Goal: Task Accomplishment & Management: Complete application form

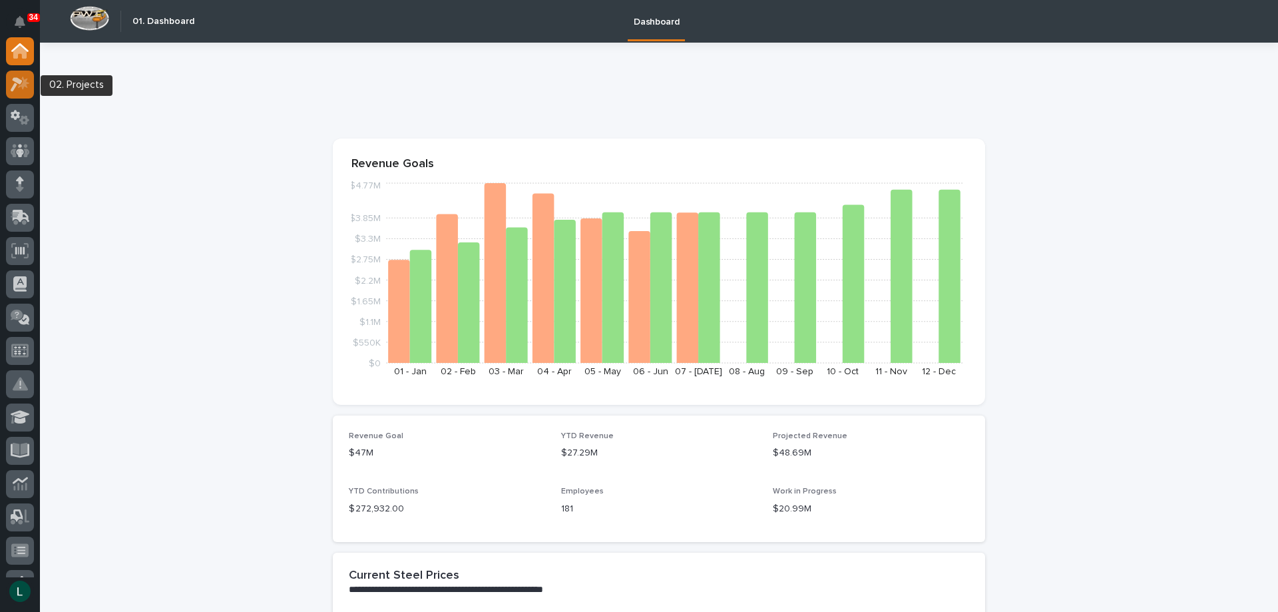
click at [23, 81] on icon at bounding box center [23, 82] width 11 height 13
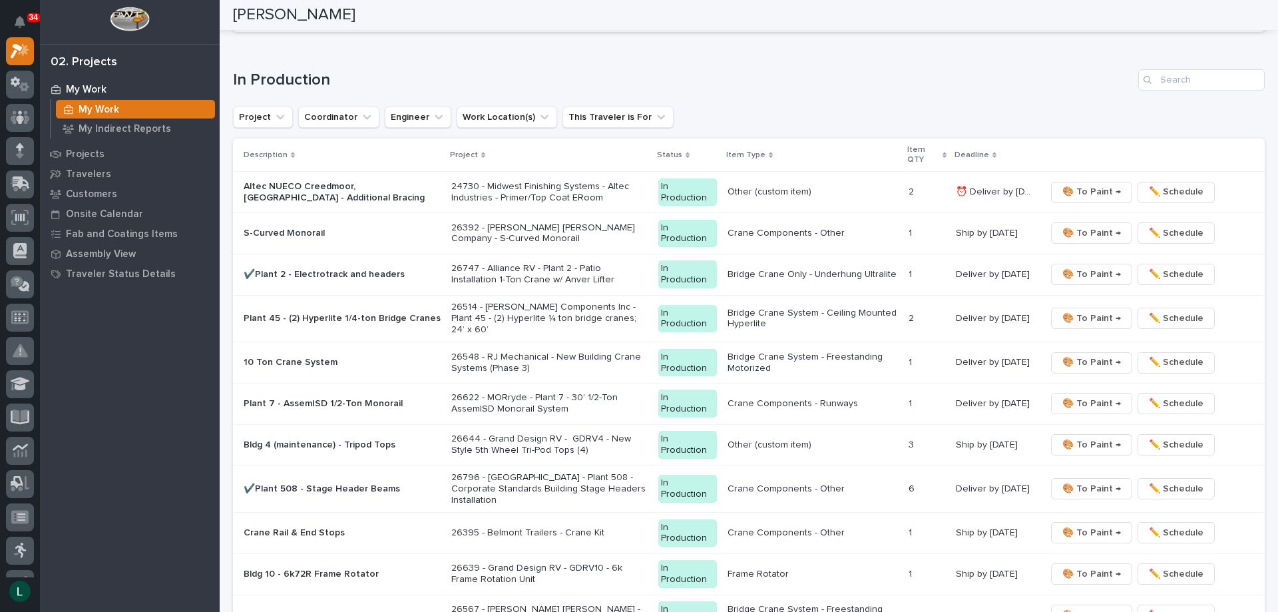
scroll to position [1198, 0]
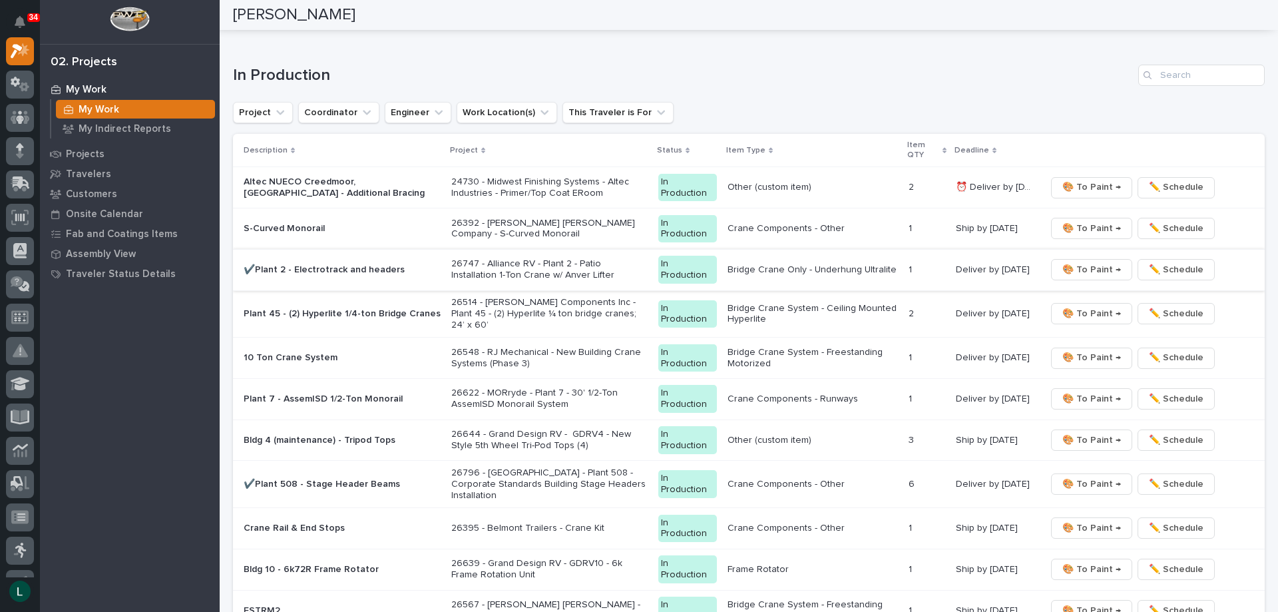
click at [1082, 265] on span "🎨 To Paint →" at bounding box center [1092, 270] width 59 height 16
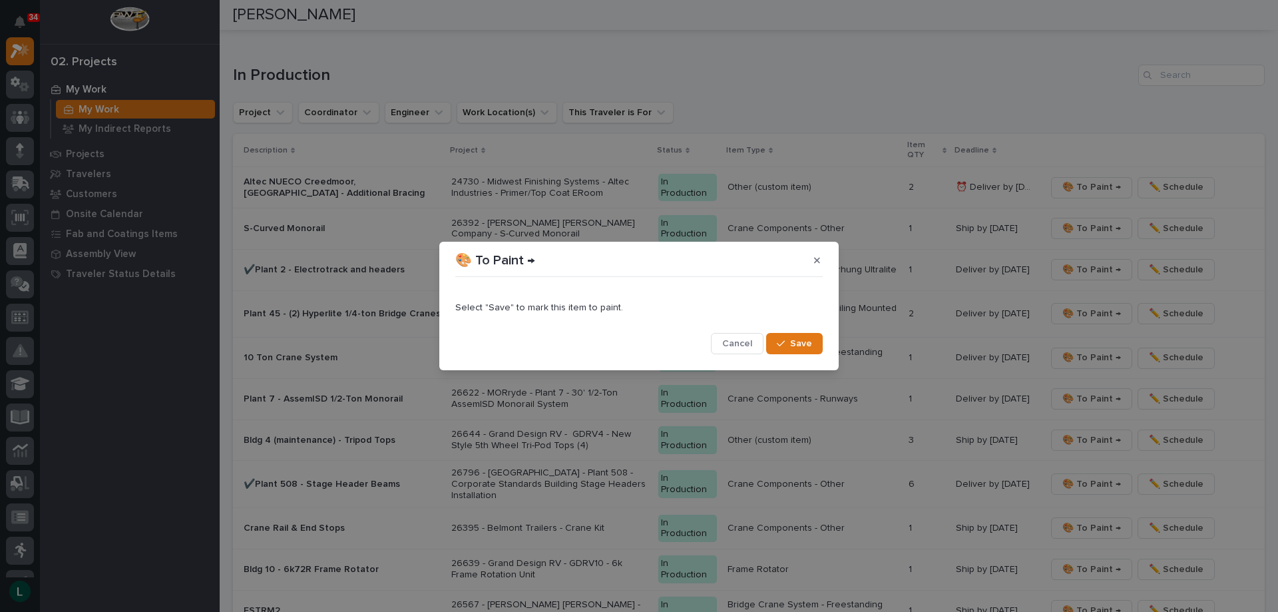
click at [787, 338] on button "Save" at bounding box center [794, 343] width 57 height 21
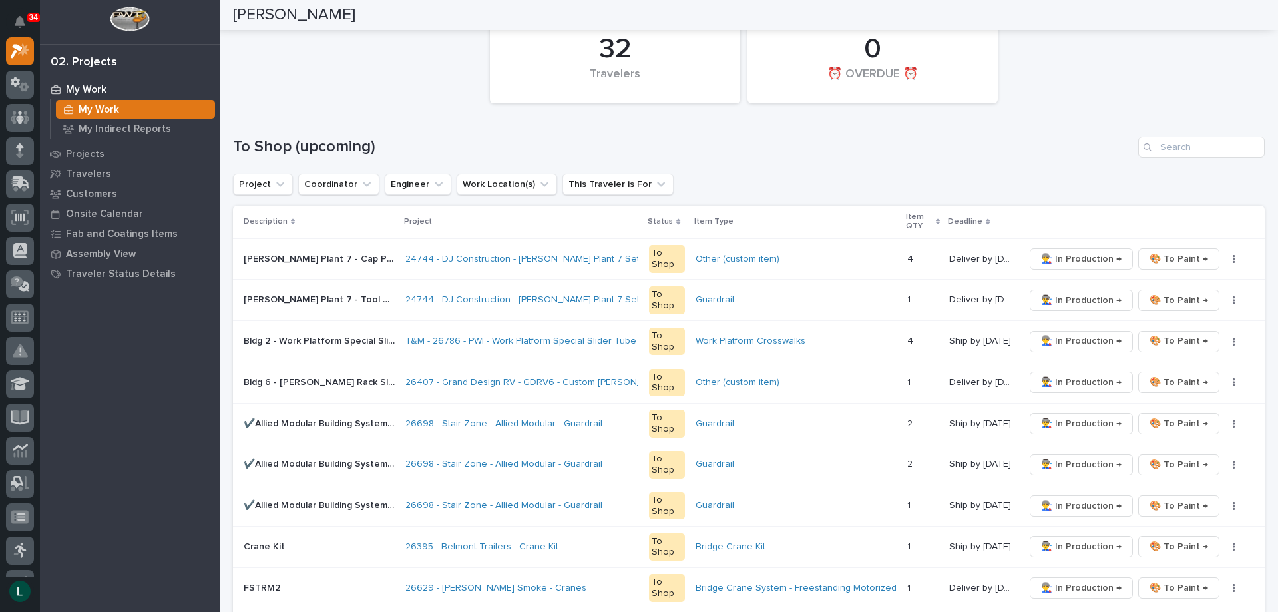
scroll to position [0, 0]
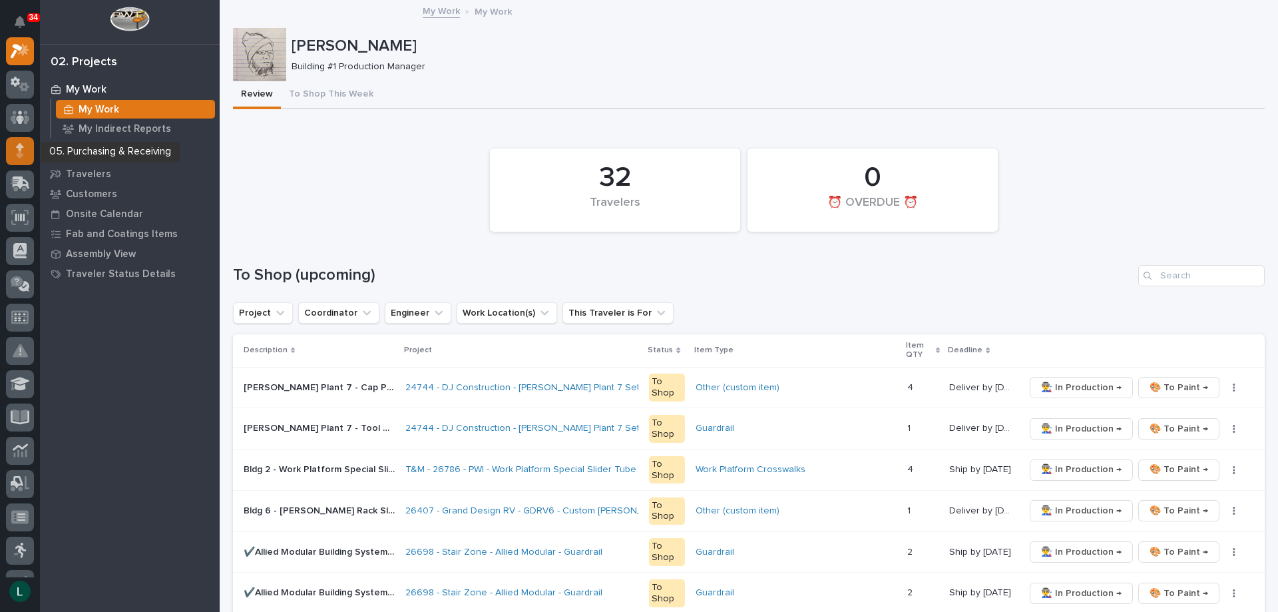
click at [21, 148] on icon at bounding box center [20, 146] width 8 height 7
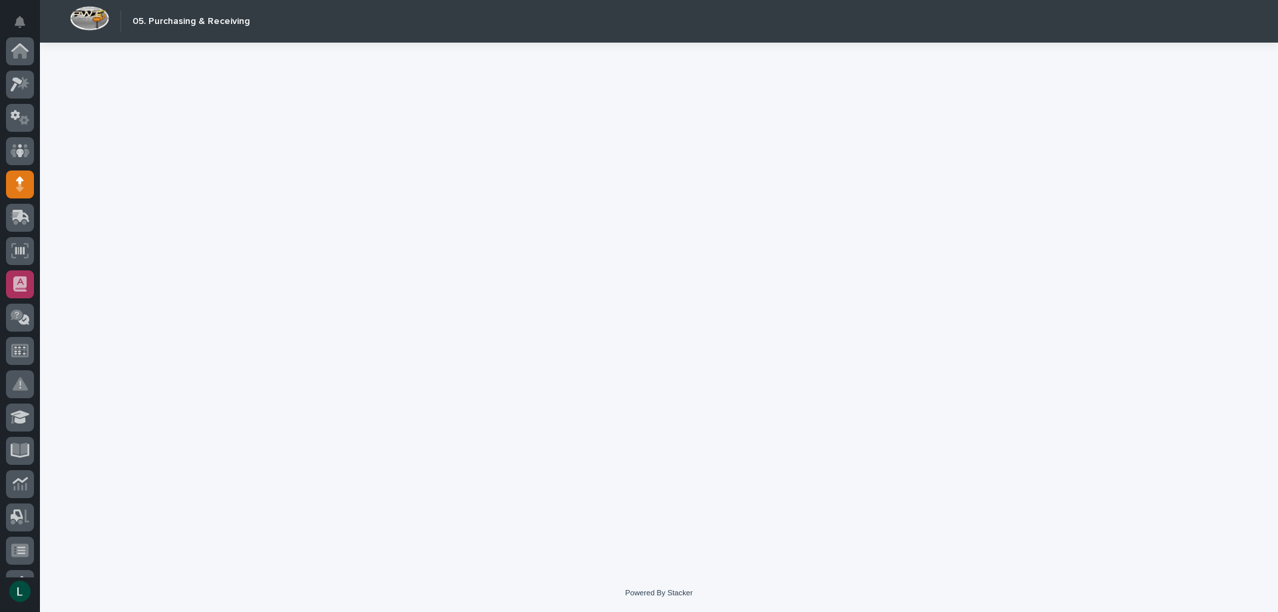
scroll to position [133, 0]
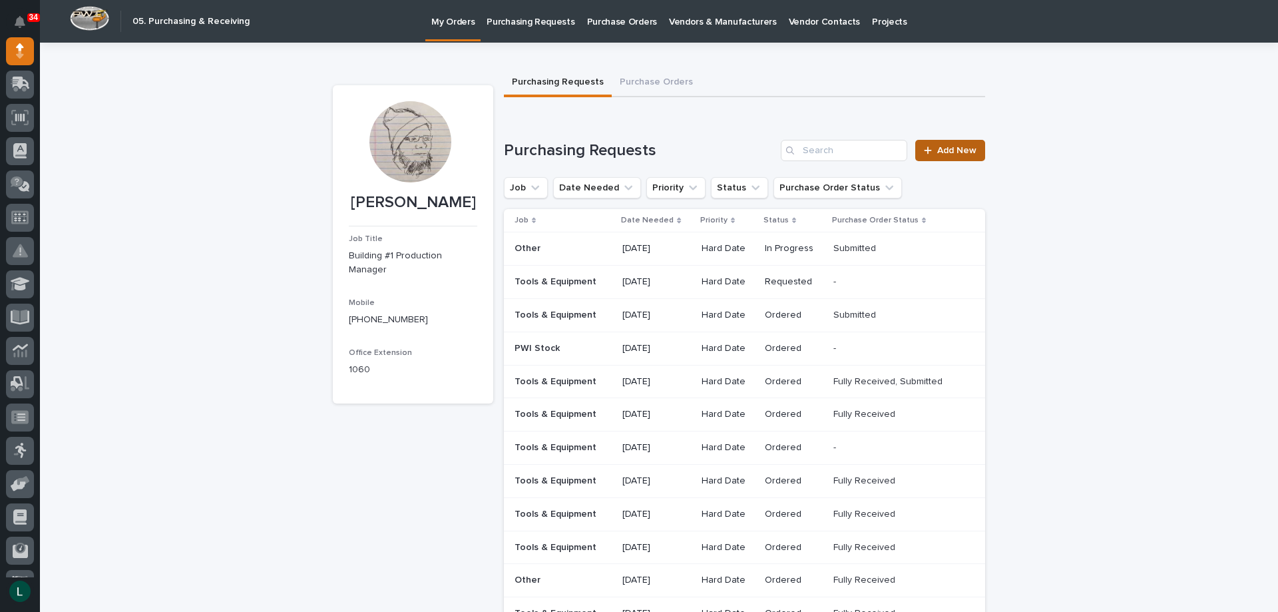
click at [946, 149] on span "Add New" at bounding box center [956, 150] width 39 height 9
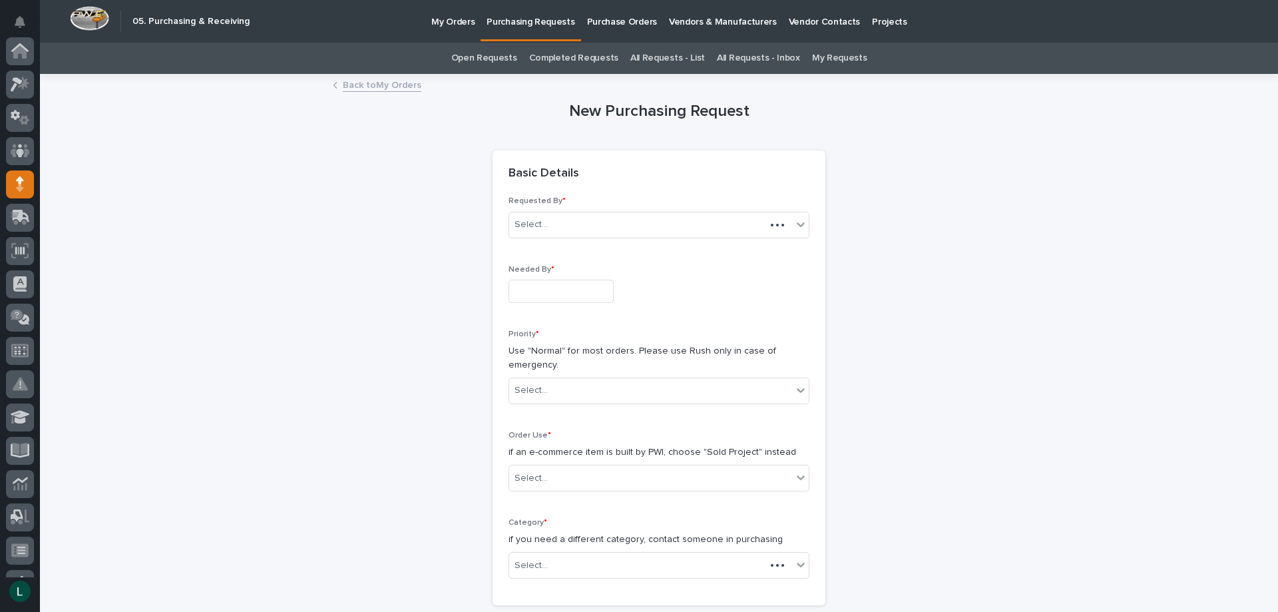
scroll to position [133, 0]
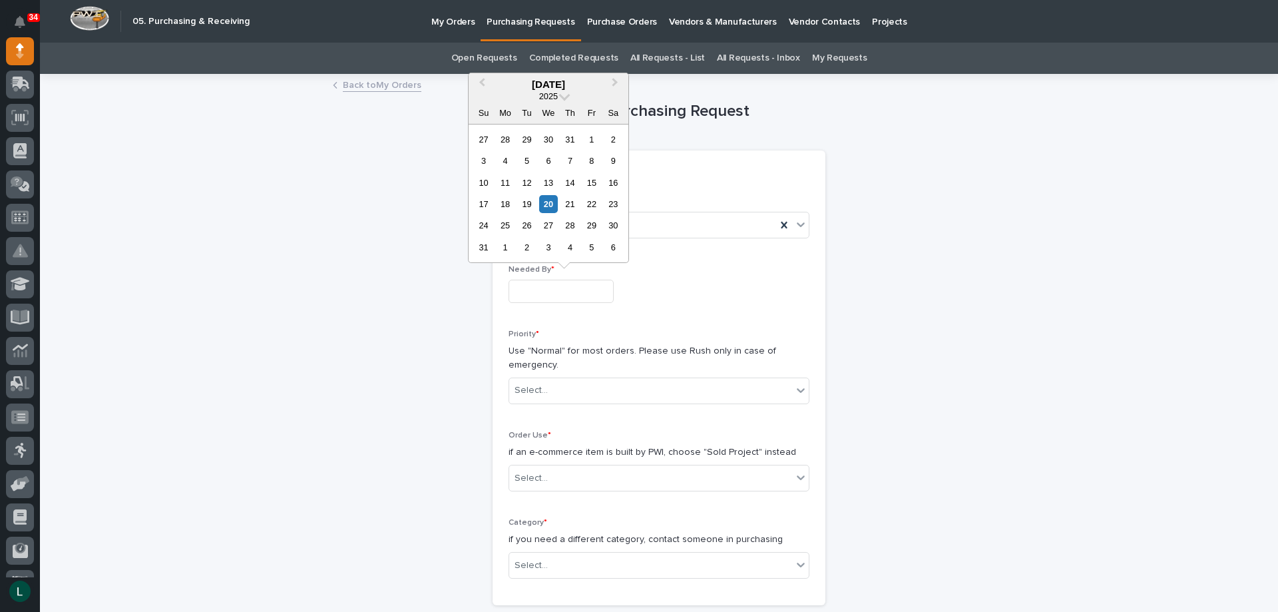
click at [581, 290] on input "text" at bounding box center [561, 291] width 105 height 23
click at [573, 224] on div "28" at bounding box center [570, 225] width 18 height 18
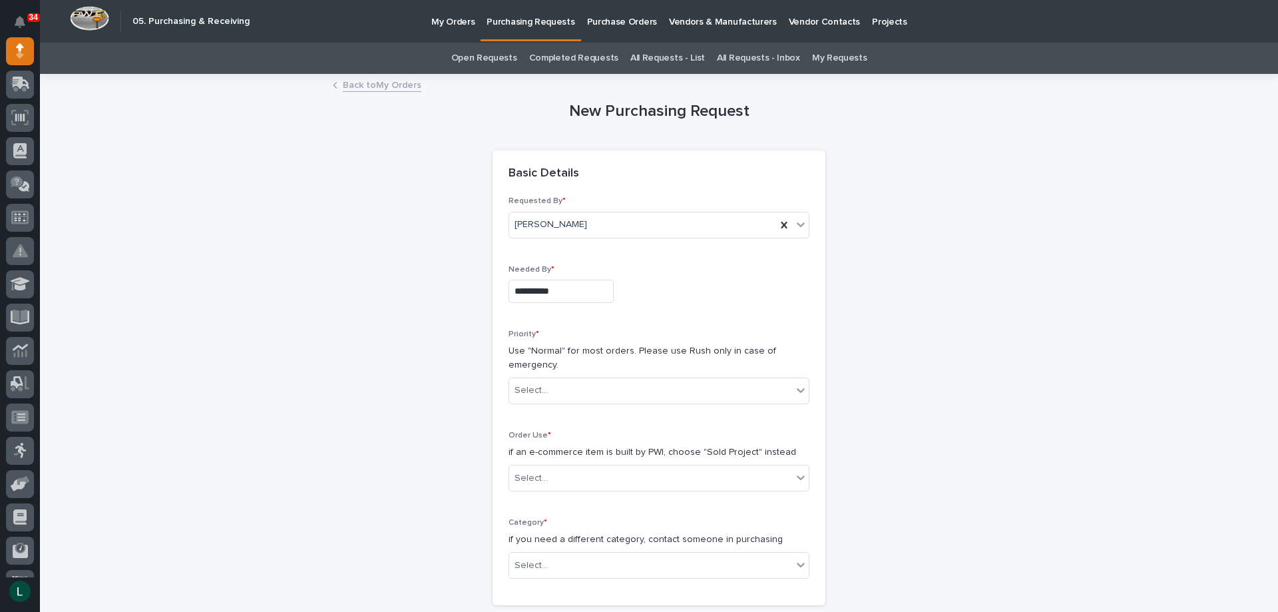
type input "**********"
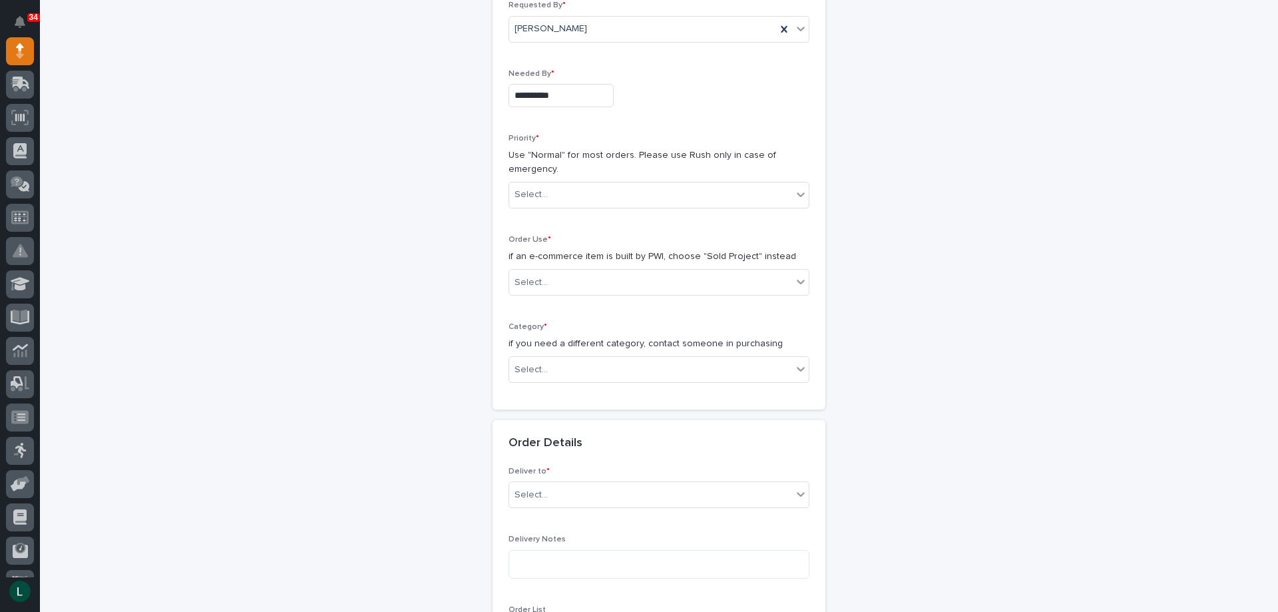
scroll to position [200, 0]
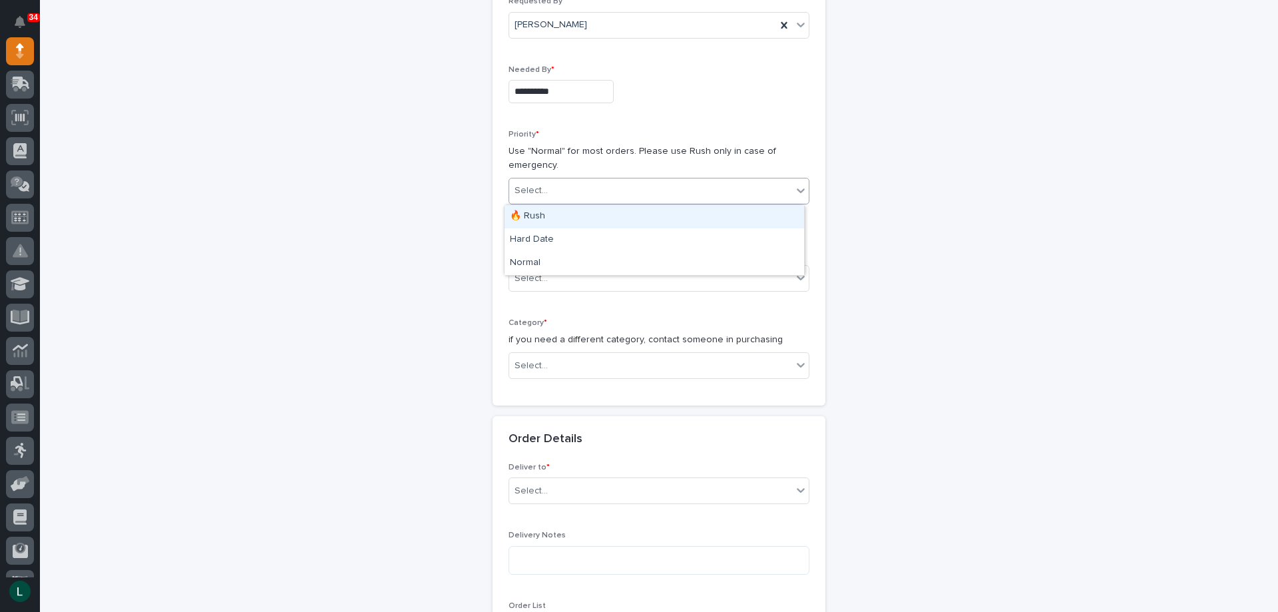
click at [692, 180] on div "Select..." at bounding box center [650, 191] width 283 height 22
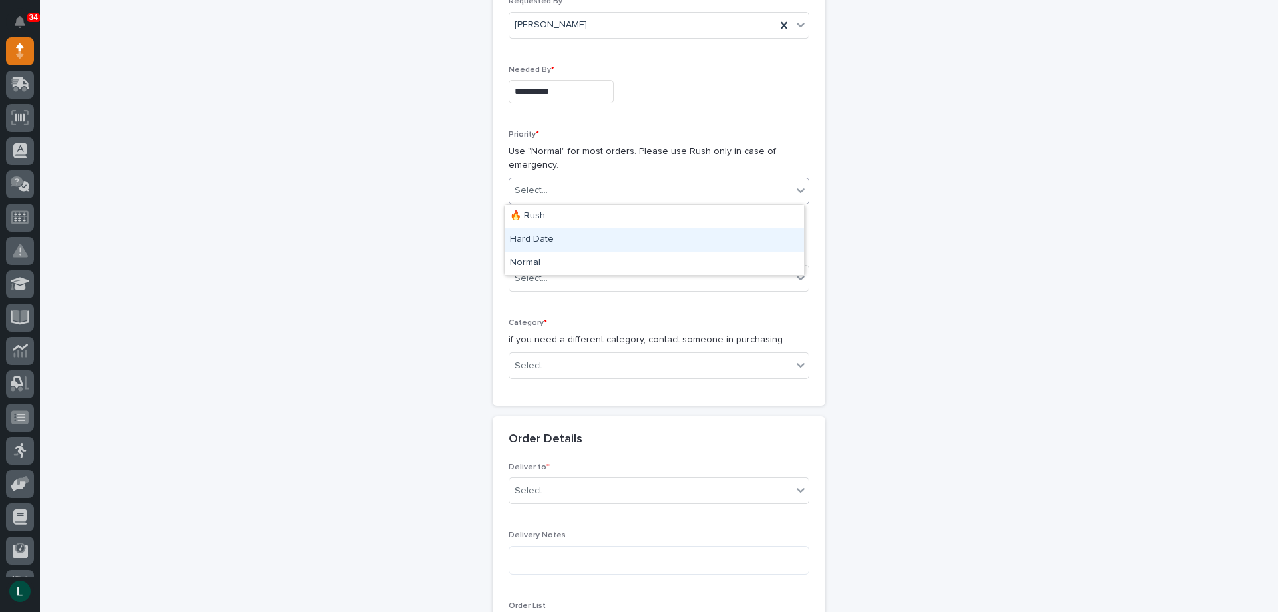
click at [638, 233] on div "Hard Date" at bounding box center [655, 239] width 300 height 23
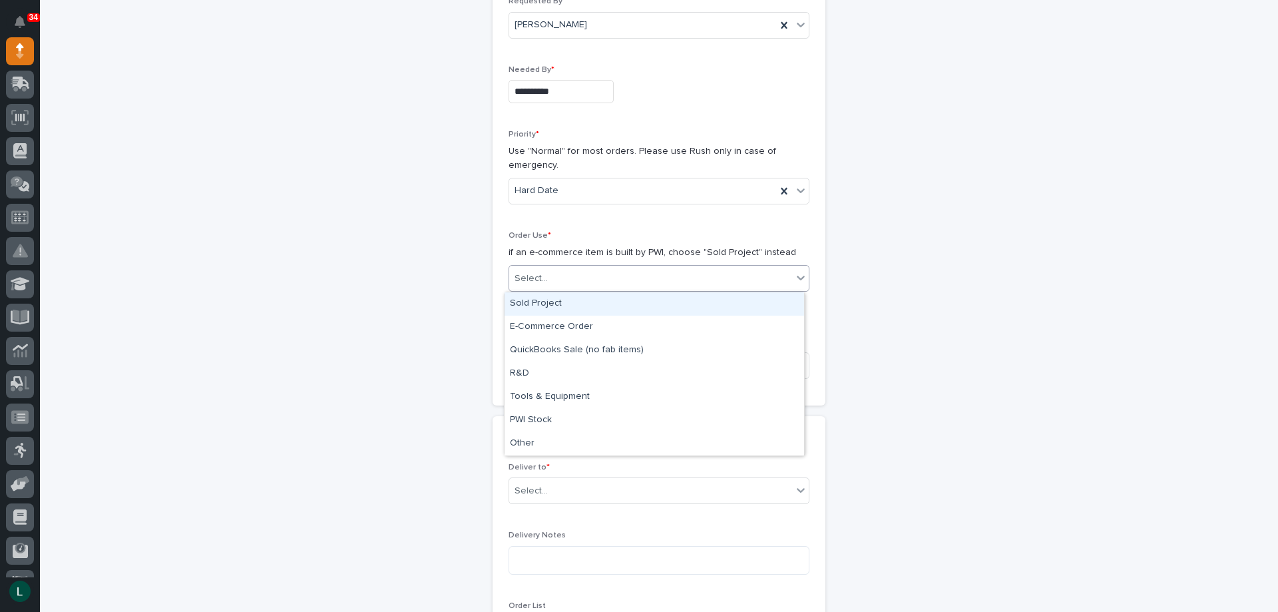
click at [696, 266] on div "Select..." at bounding box center [659, 278] width 301 height 27
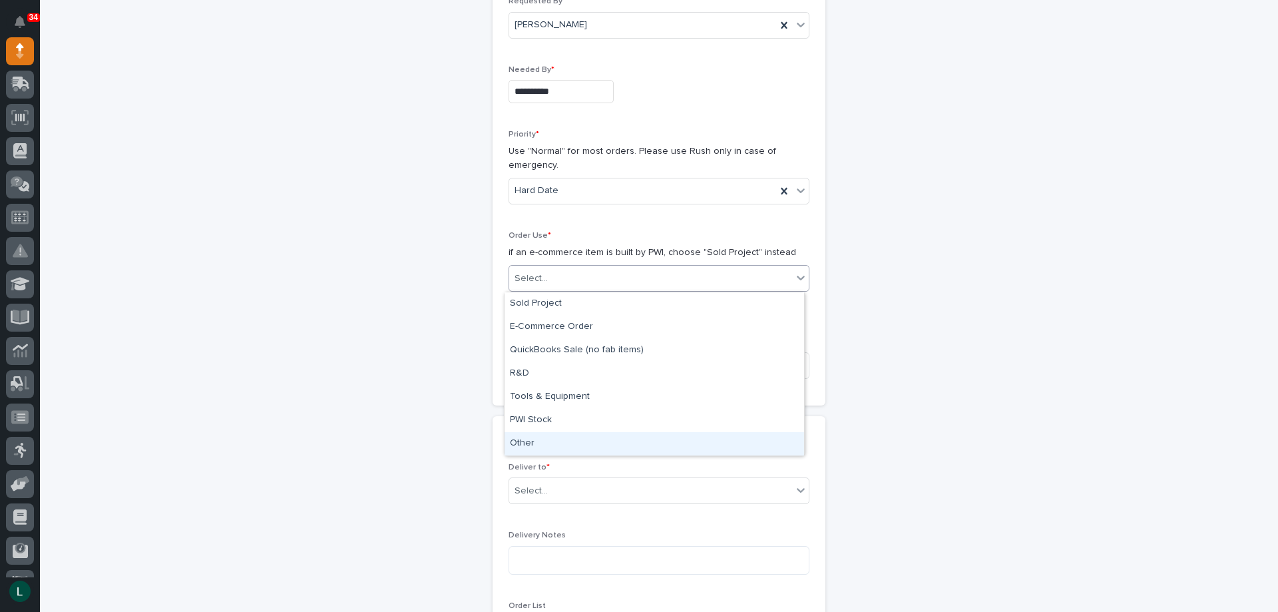
click at [606, 439] on div "Other" at bounding box center [655, 443] width 300 height 23
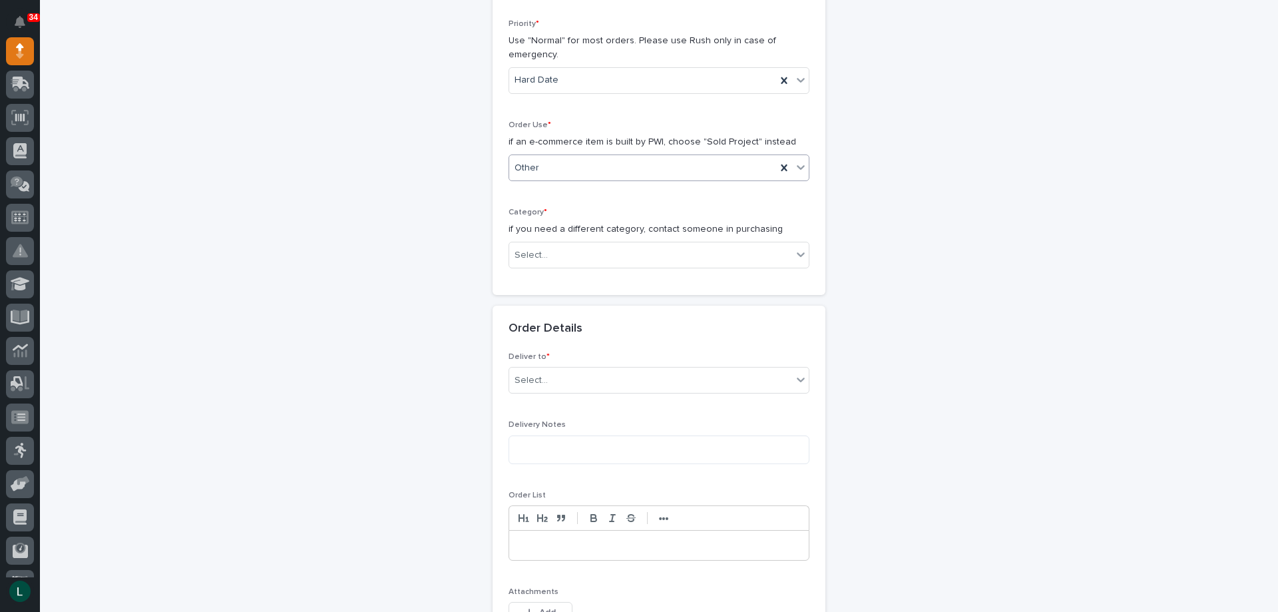
scroll to position [333, 0]
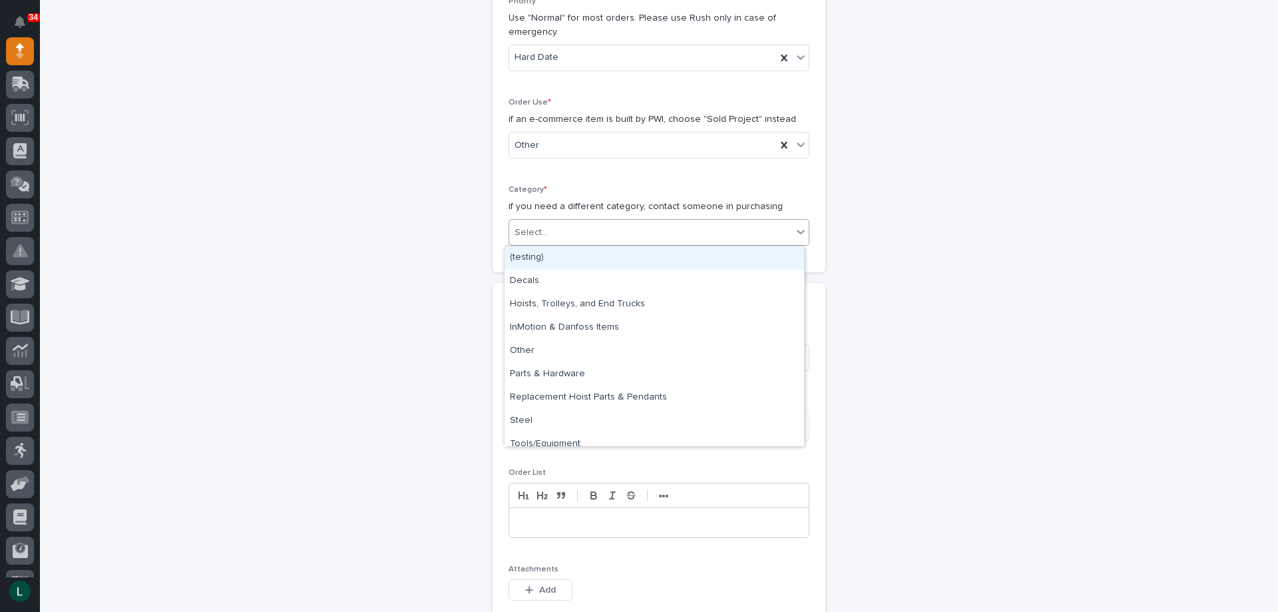
click at [640, 224] on div "Select..." at bounding box center [650, 233] width 283 height 22
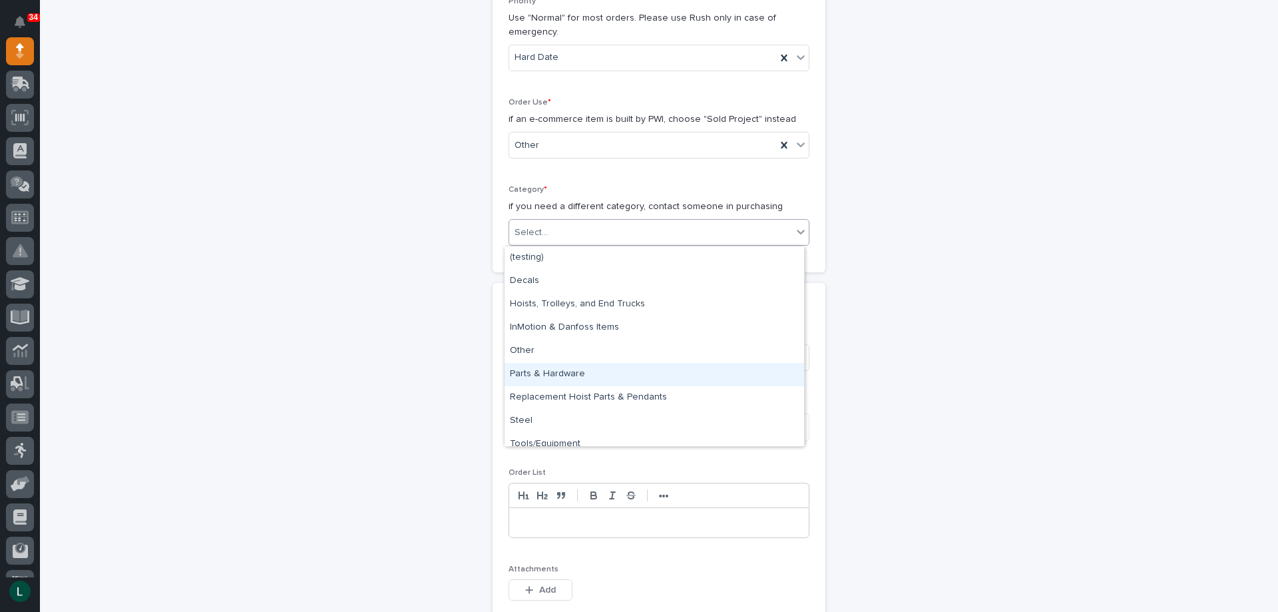
click at [589, 370] on div "Parts & Hardware" at bounding box center [655, 374] width 300 height 23
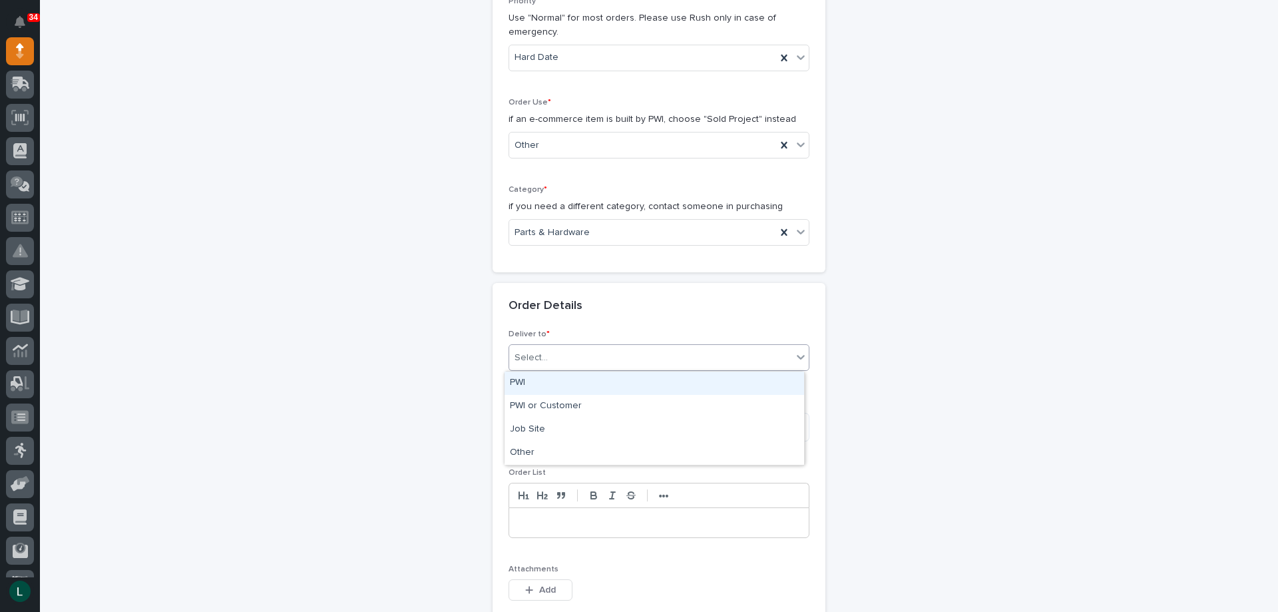
click at [645, 348] on div "Select..." at bounding box center [650, 358] width 283 height 22
click at [607, 378] on div "PWI" at bounding box center [655, 382] width 300 height 23
click at [600, 425] on textarea at bounding box center [659, 427] width 301 height 29
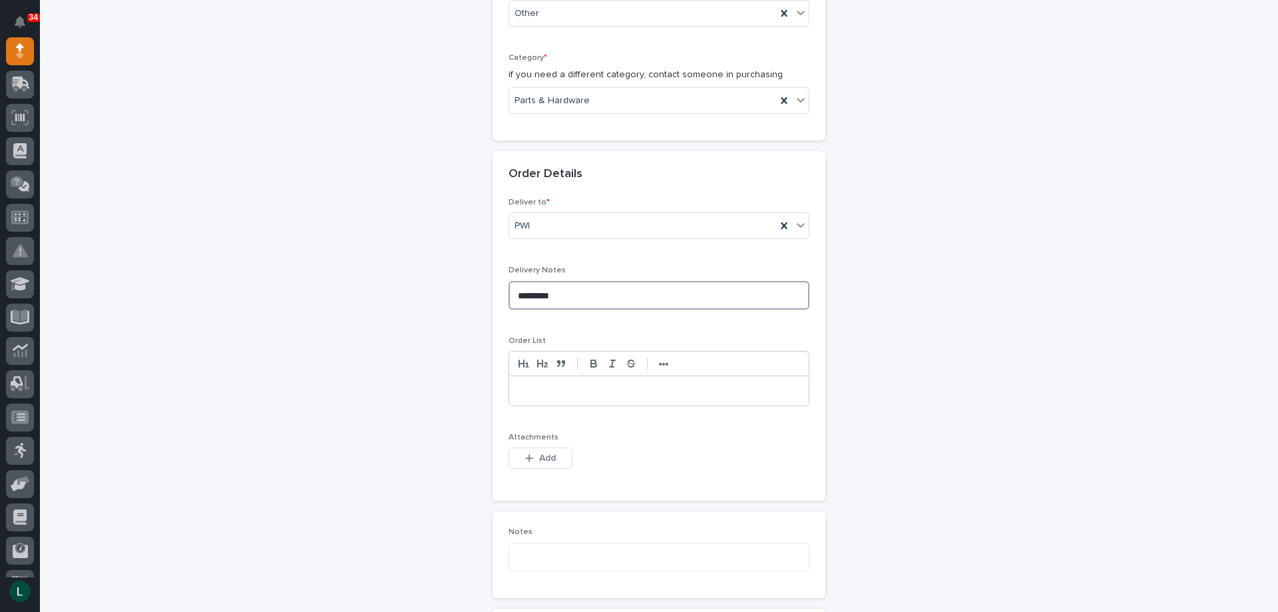
scroll to position [466, 0]
type textarea "*********"
click at [557, 387] on p at bounding box center [659, 389] width 280 height 13
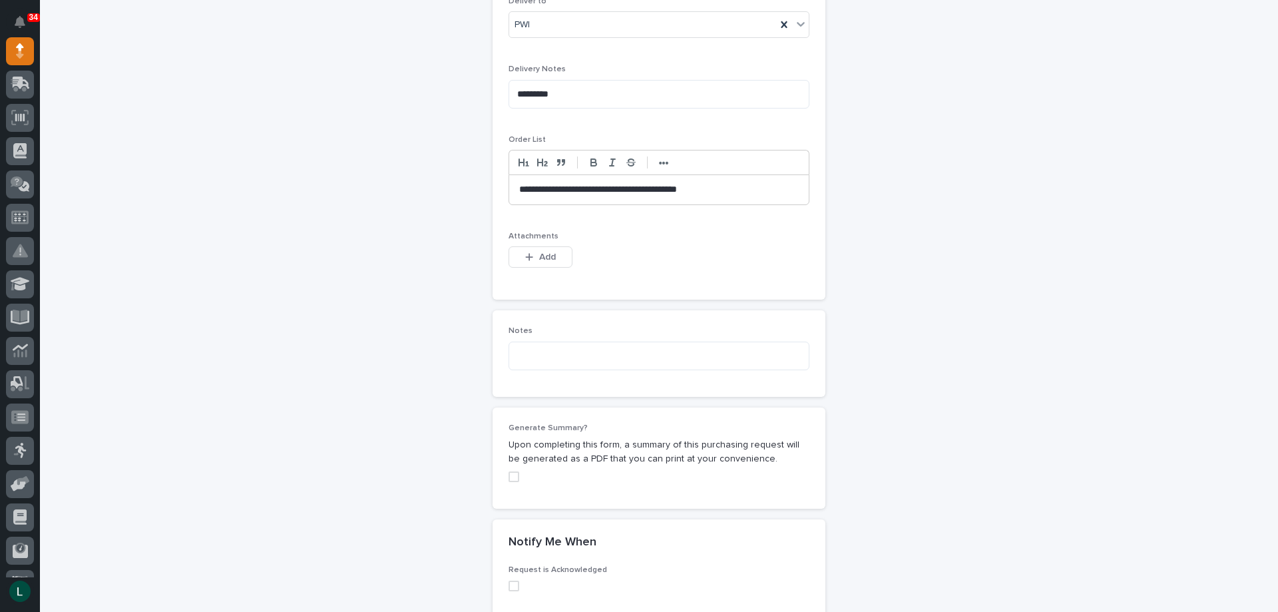
scroll to position [912, 0]
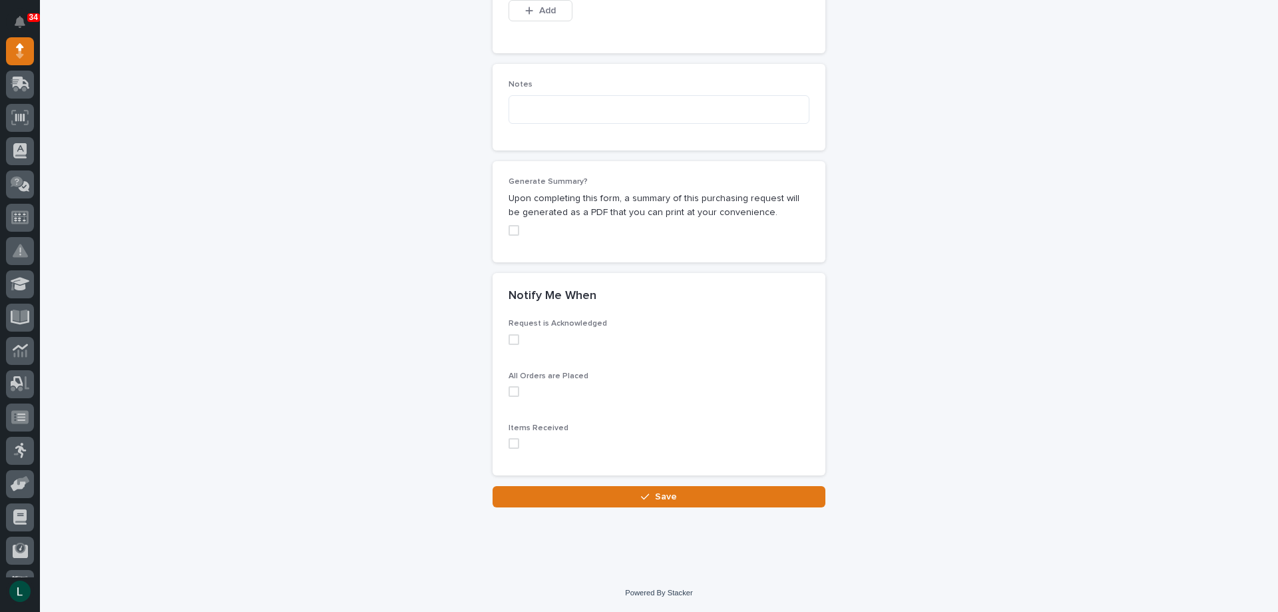
click at [513, 338] on span at bounding box center [514, 339] width 11 height 11
click at [512, 389] on span at bounding box center [514, 391] width 11 height 11
click at [511, 445] on span at bounding box center [514, 443] width 11 height 11
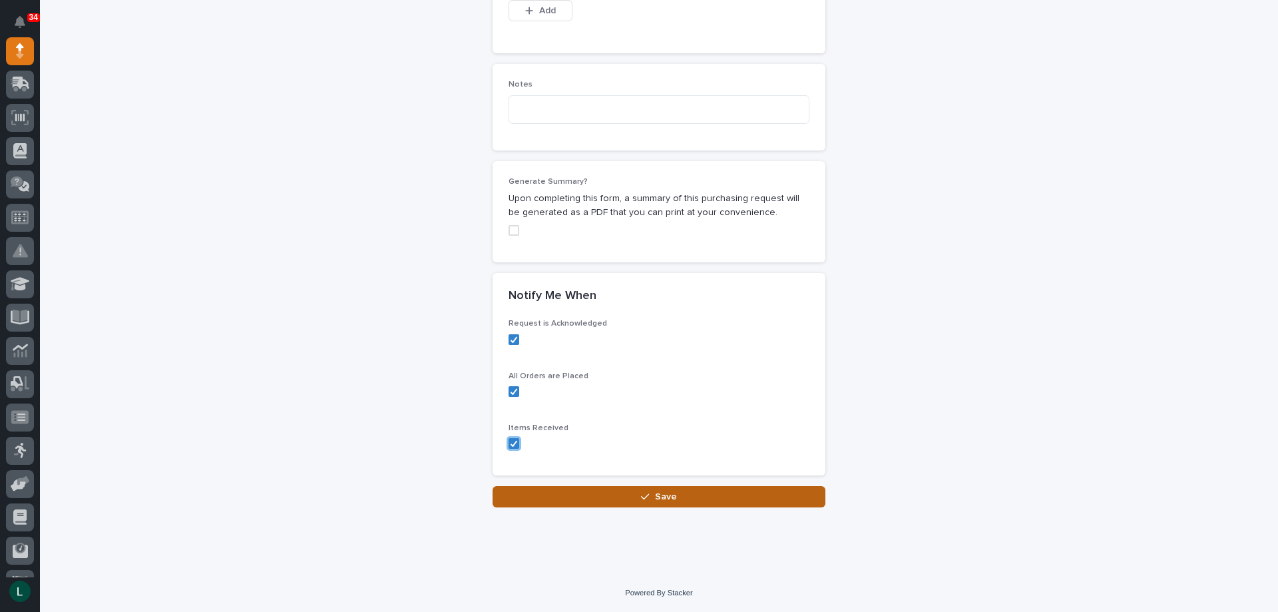
click at [656, 496] on span "Save" at bounding box center [666, 496] width 22 height 9
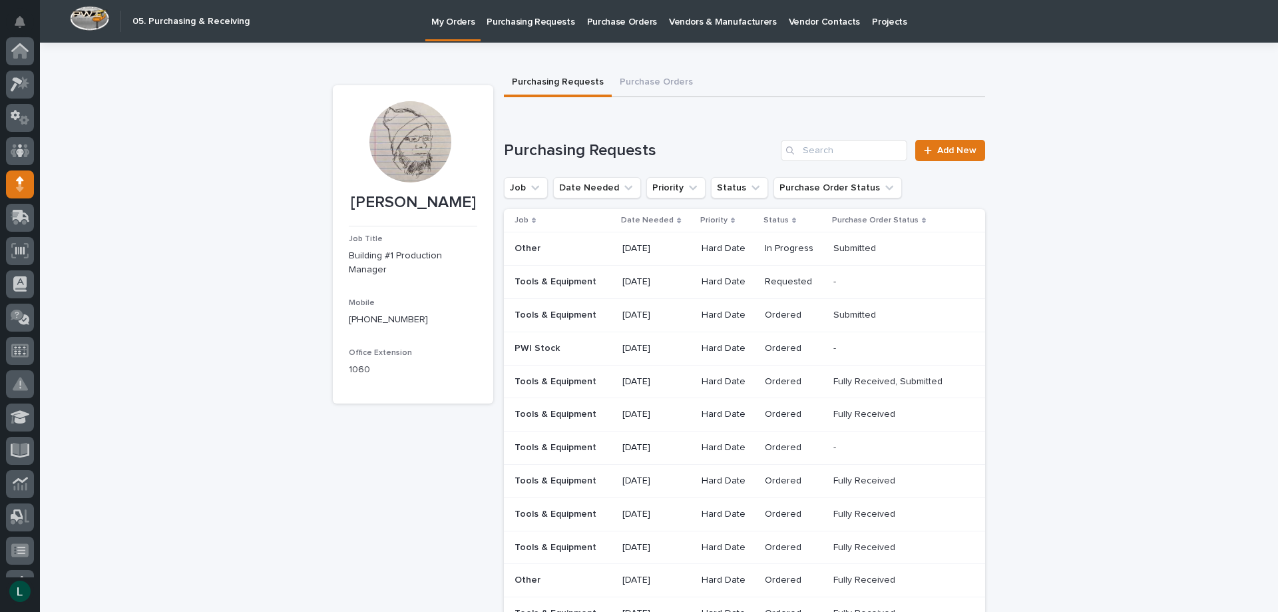
scroll to position [133, 0]
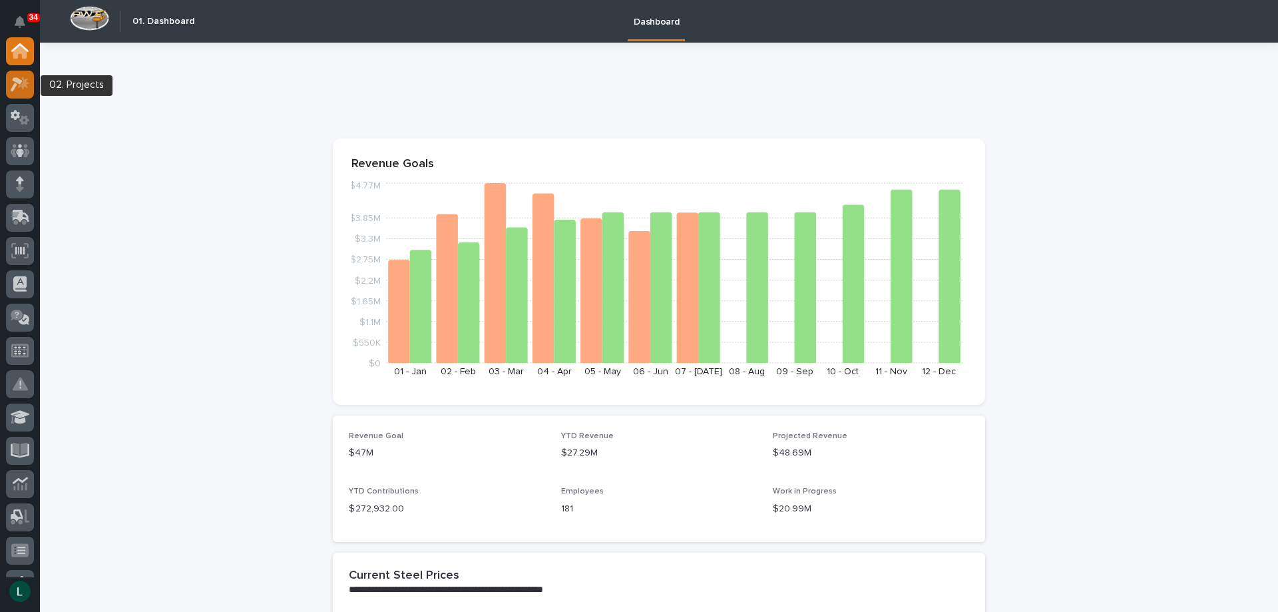
click at [23, 77] on icon at bounding box center [20, 84] width 19 height 15
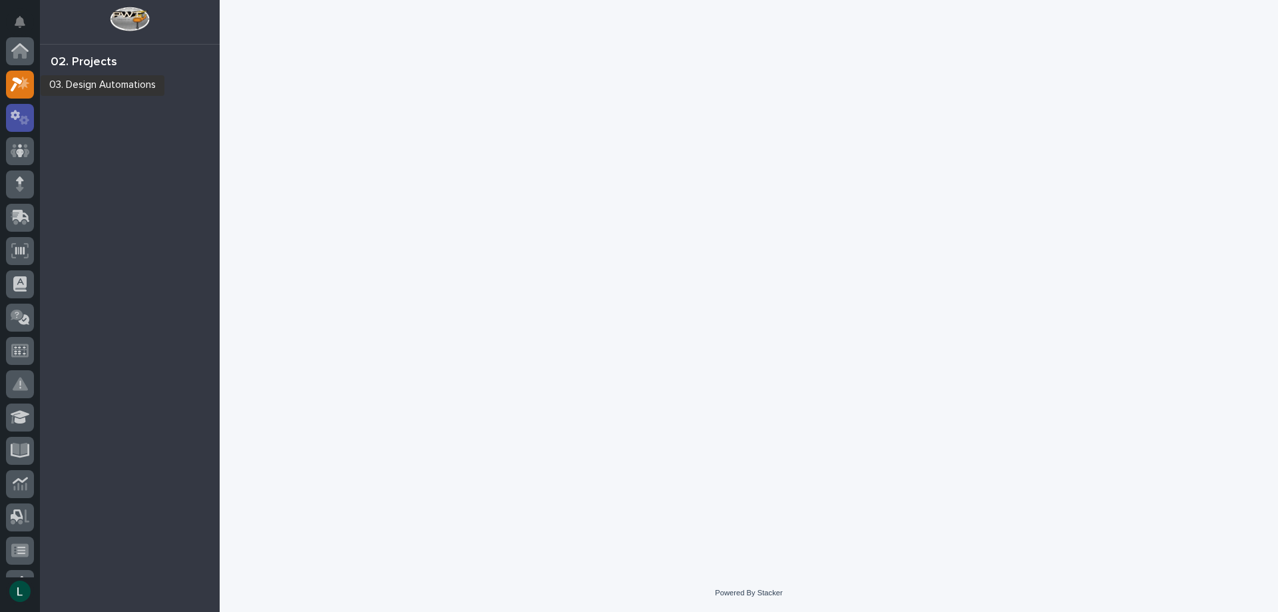
scroll to position [33, 0]
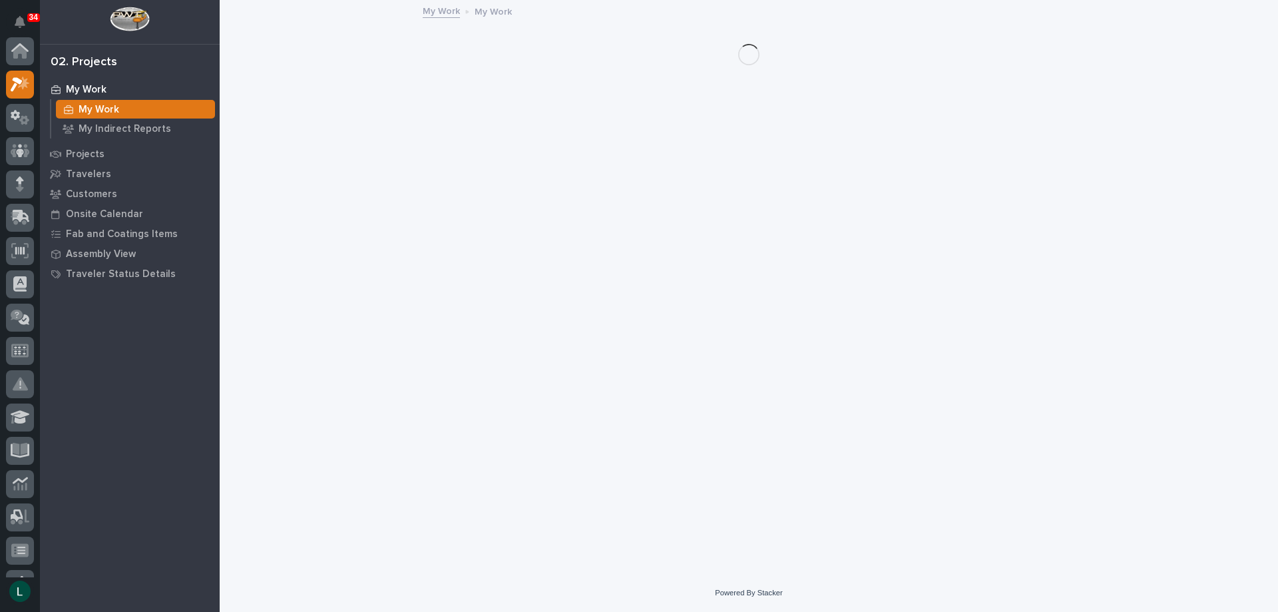
scroll to position [33, 0]
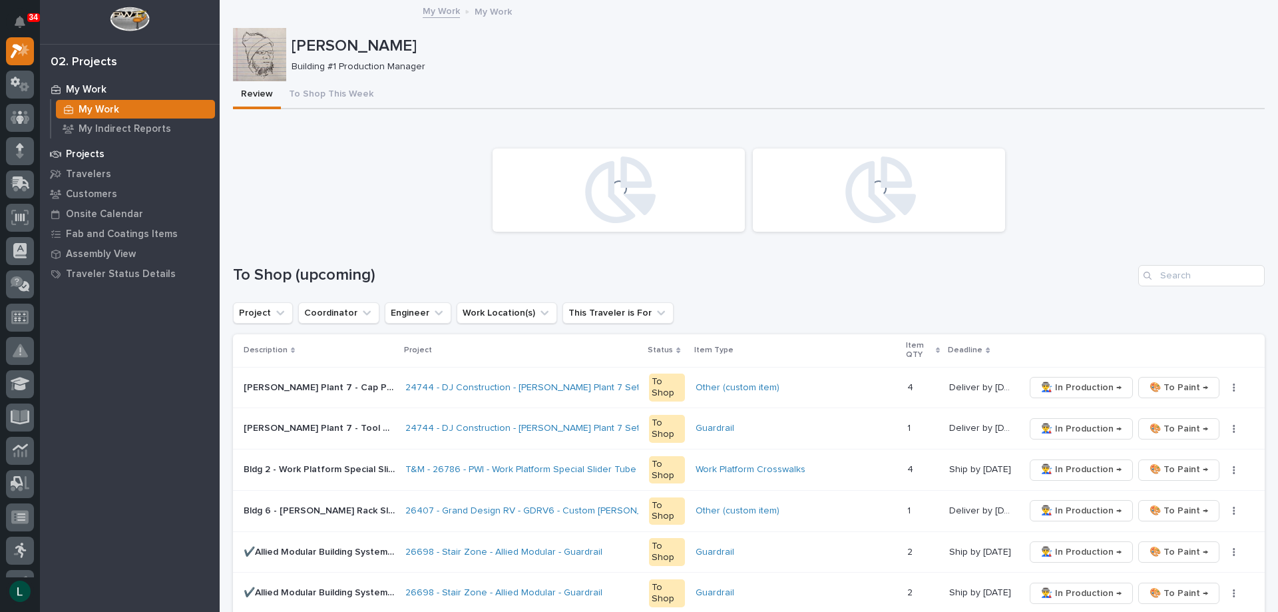
click at [84, 150] on p "Projects" at bounding box center [85, 154] width 39 height 12
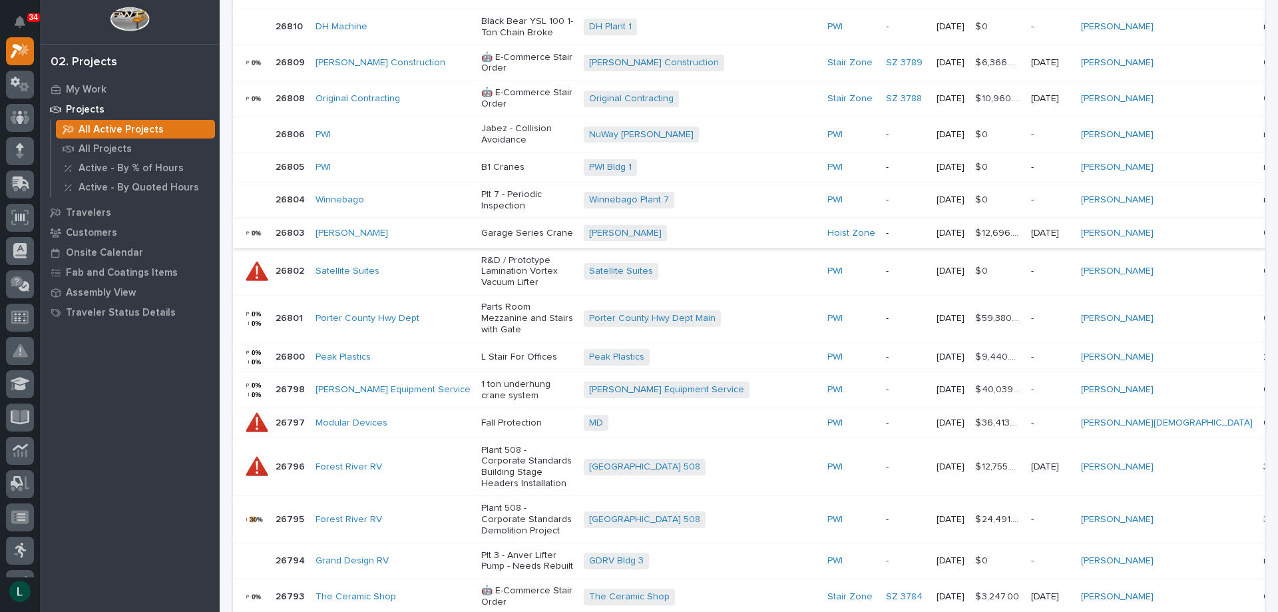
scroll to position [67, 0]
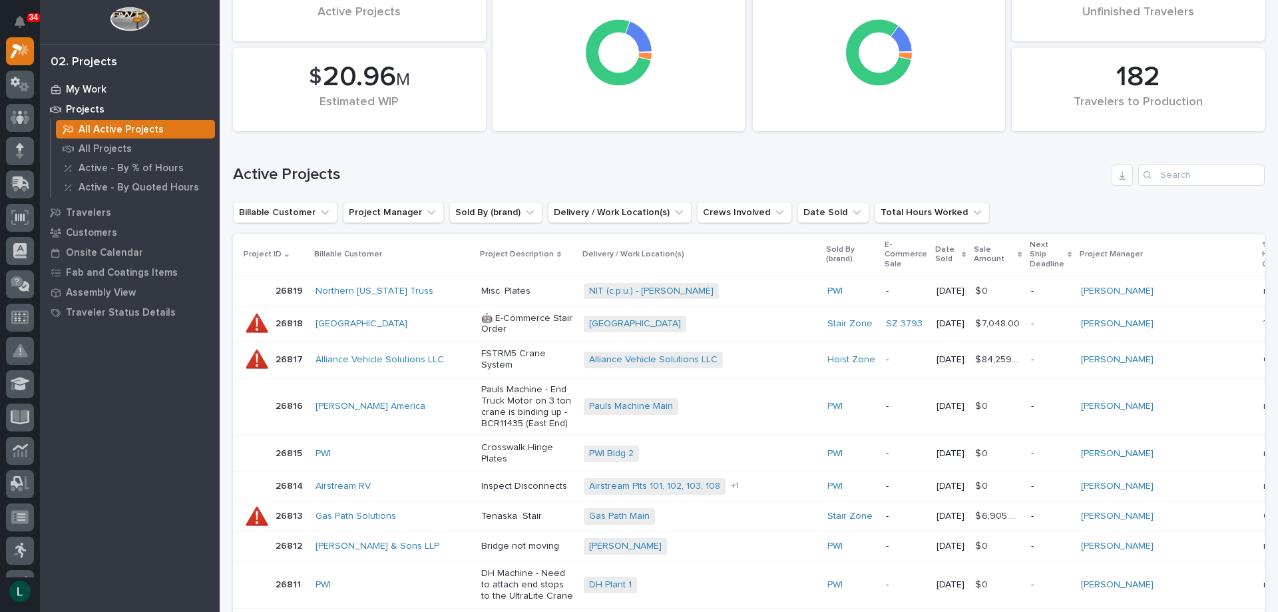
click at [78, 89] on p "My Work" at bounding box center [86, 90] width 41 height 12
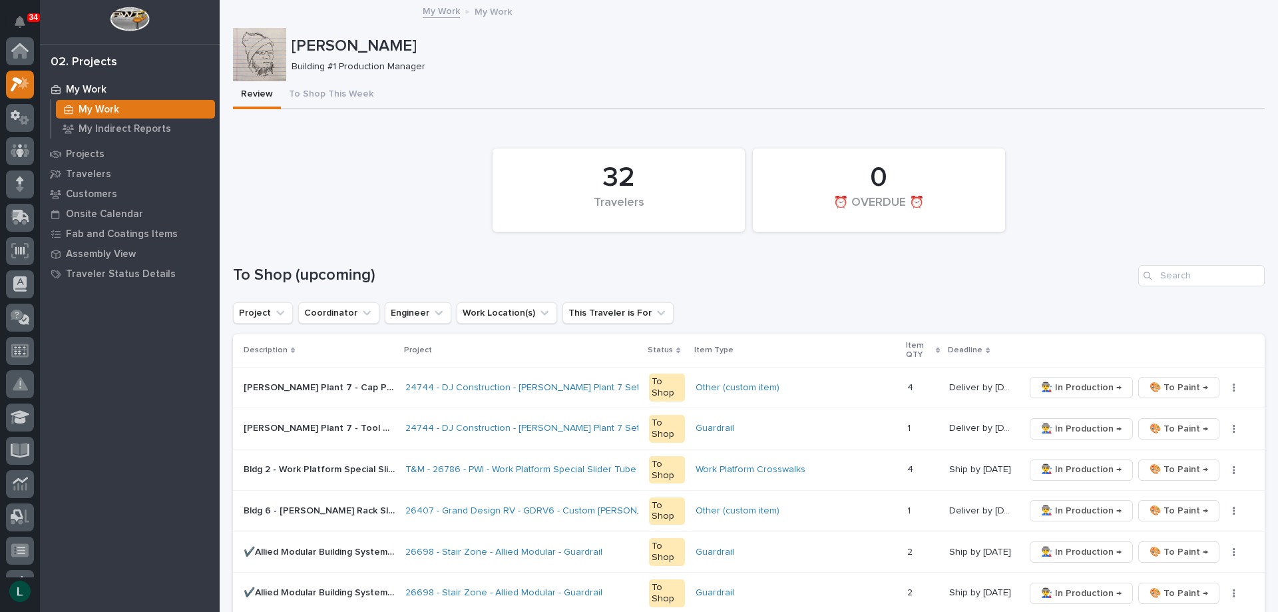
scroll to position [33, 0]
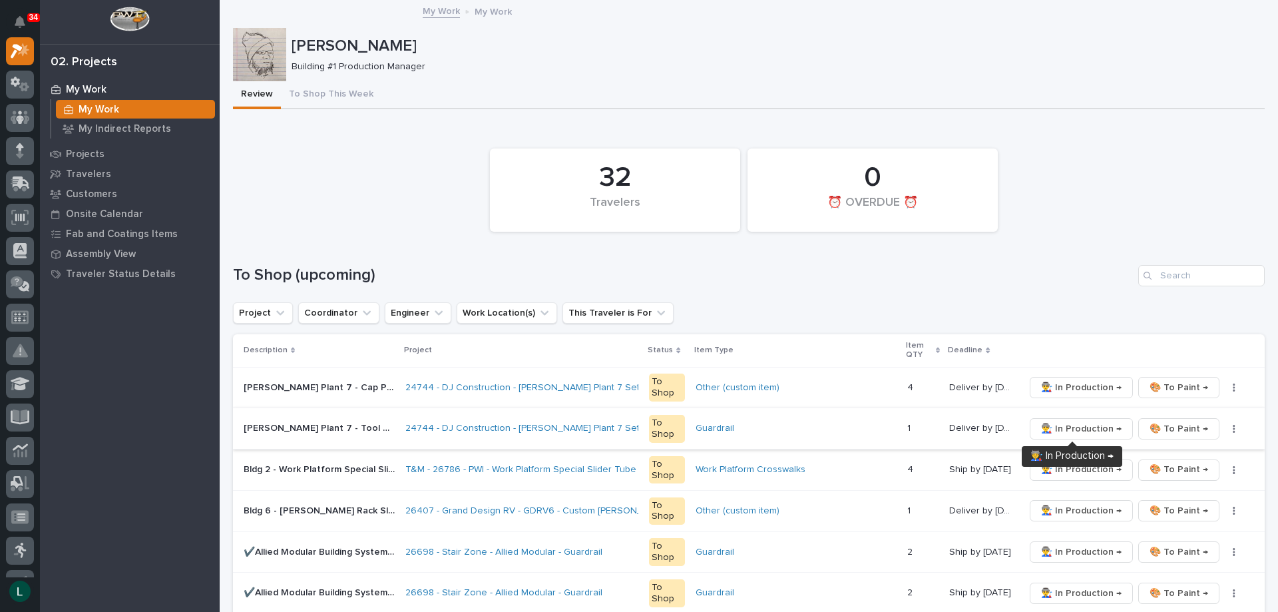
click at [1078, 427] on span "👨‍🏭 In Production →" at bounding box center [1081, 429] width 81 height 16
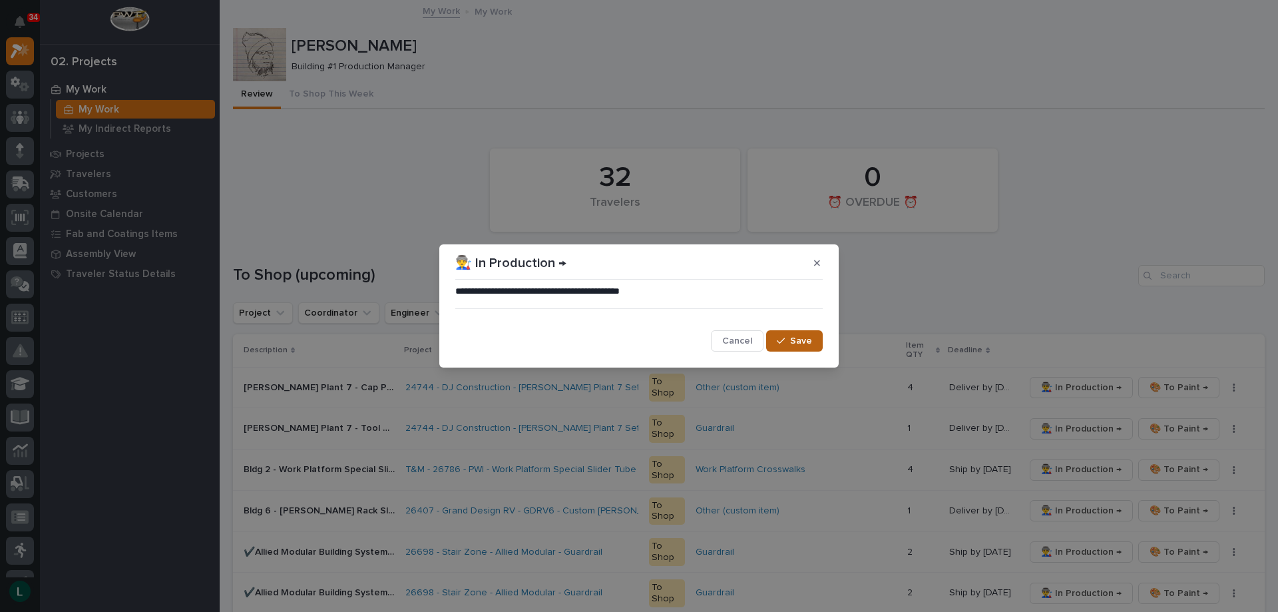
click at [794, 341] on span "Save" at bounding box center [801, 341] width 22 height 12
